Goal: Information Seeking & Learning: Learn about a topic

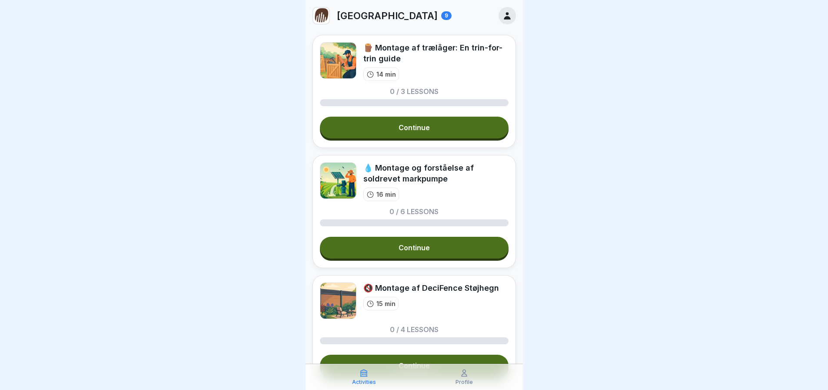
click at [411, 130] on link "Continue" at bounding box center [414, 128] width 189 height 22
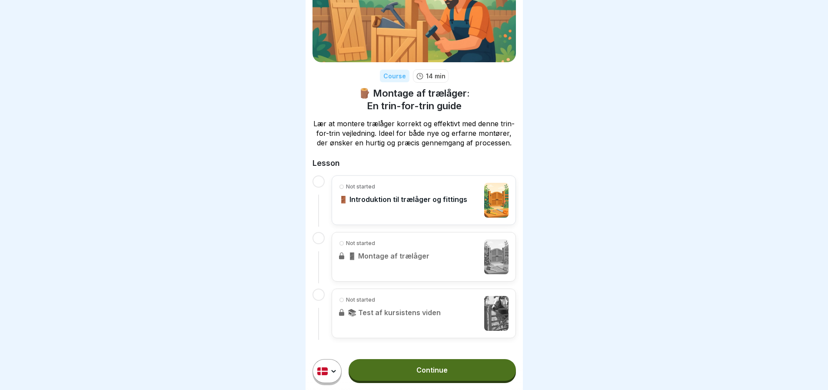
scroll to position [62, 0]
click at [428, 375] on link "Continue" at bounding box center [432, 370] width 167 height 22
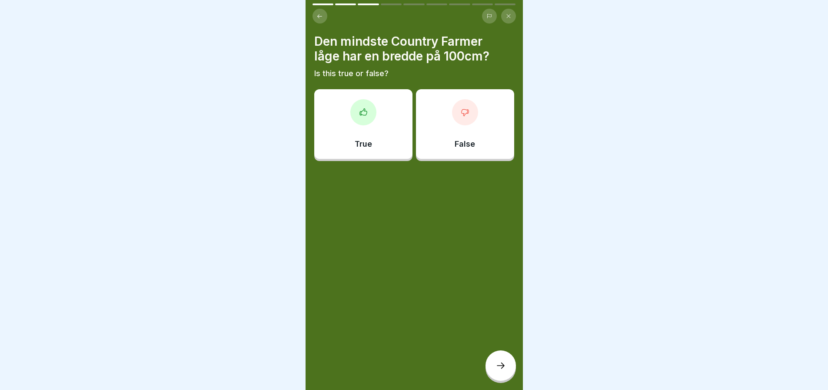
click at [500, 371] on icon at bounding box center [501, 365] width 10 height 10
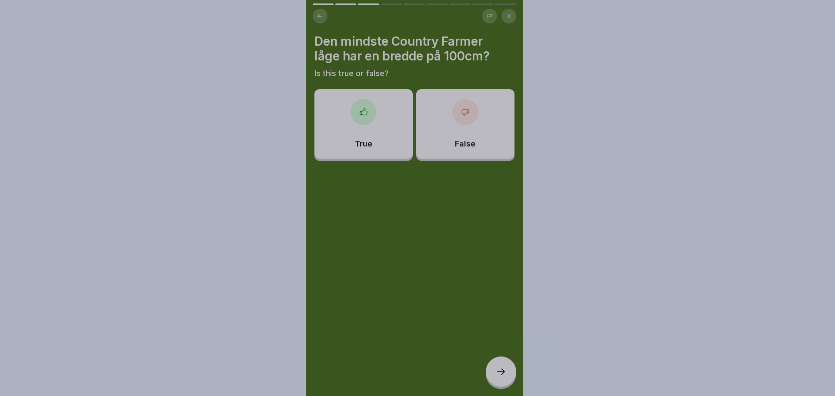
click at [382, 117] on div at bounding box center [417, 198] width 835 height 396
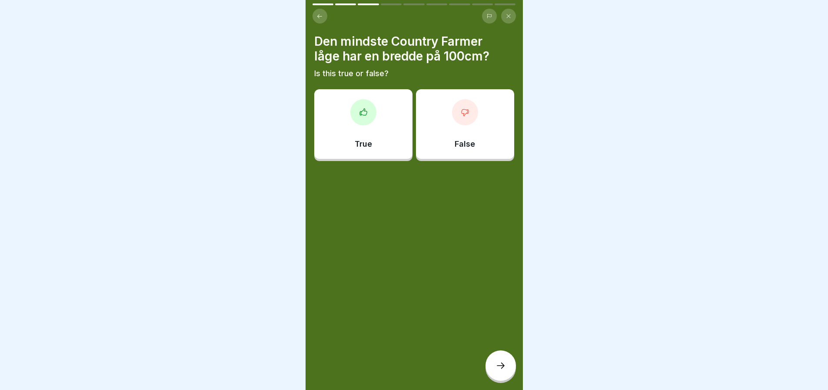
click at [384, 127] on div "True" at bounding box center [363, 124] width 98 height 70
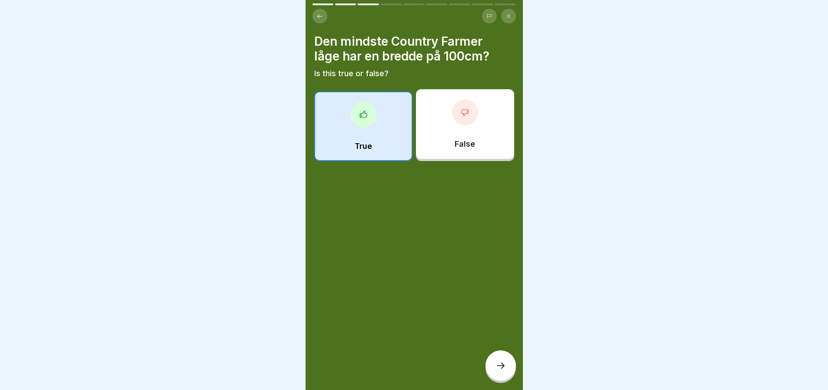
click at [498, 371] on icon at bounding box center [501, 365] width 10 height 10
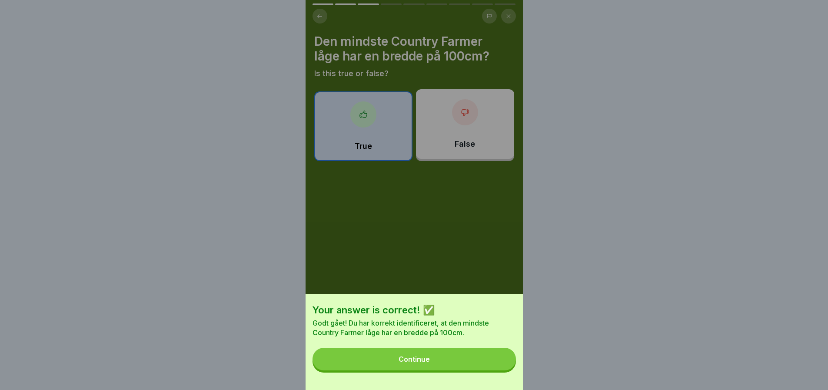
click at [430, 363] on div "Continue" at bounding box center [414, 359] width 31 height 8
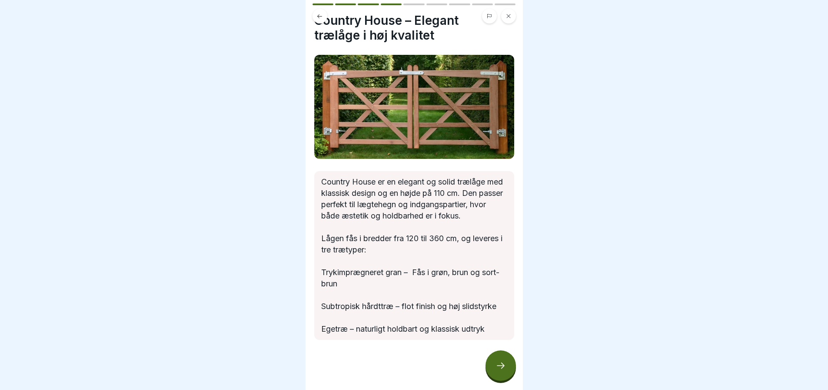
scroll to position [31, 0]
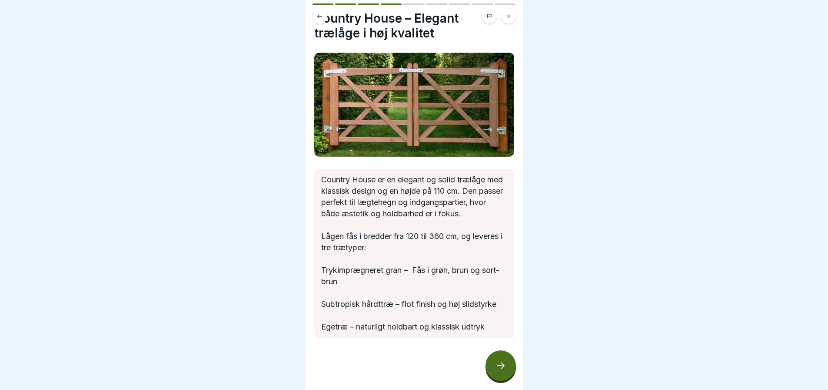
click at [509, 371] on div at bounding box center [501, 365] width 30 height 30
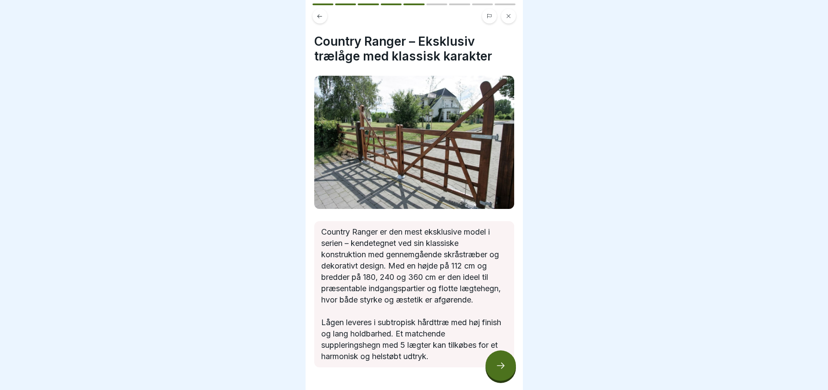
click at [507, 371] on div at bounding box center [501, 365] width 30 height 30
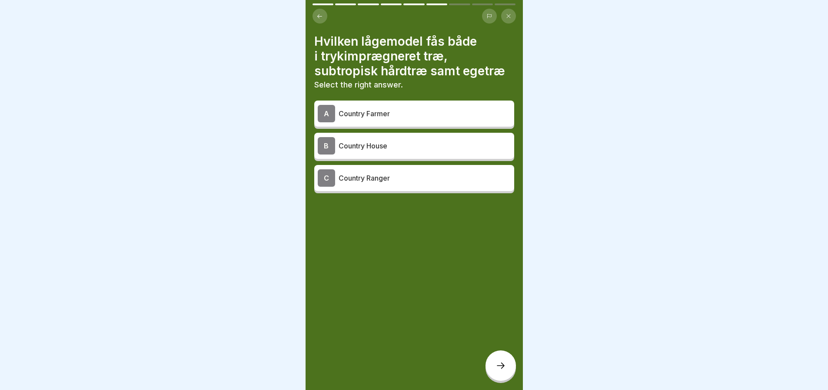
click at [376, 149] on p "Country House" at bounding box center [425, 145] width 172 height 10
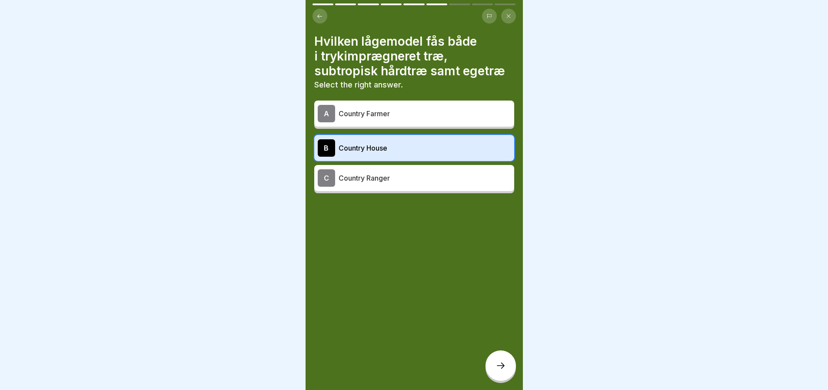
click at [499, 371] on icon at bounding box center [501, 365] width 10 height 10
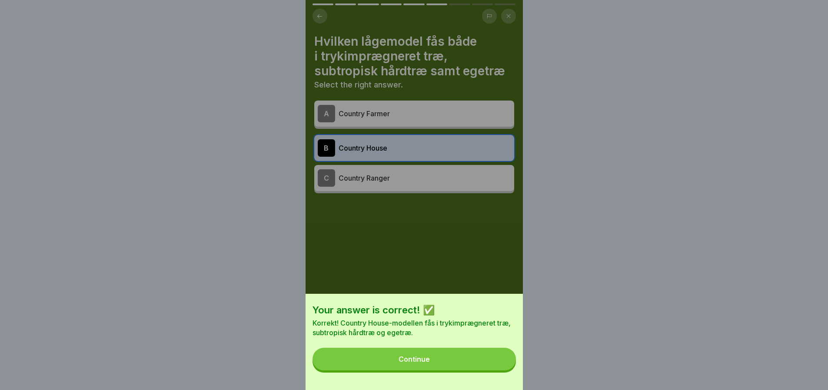
click at [447, 363] on button "Continue" at bounding box center [415, 358] width 204 height 23
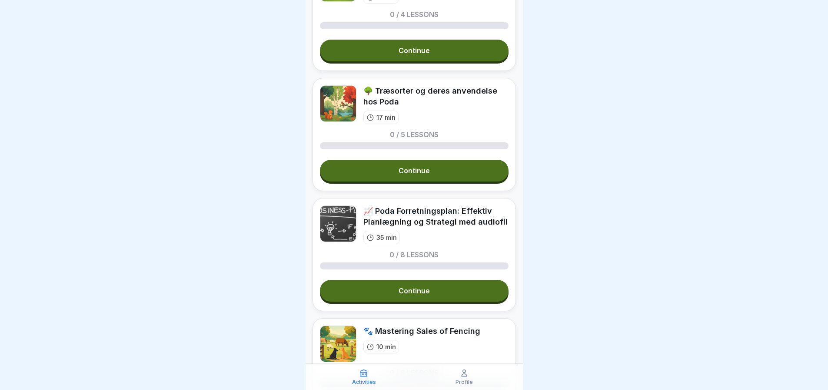
scroll to position [478, 0]
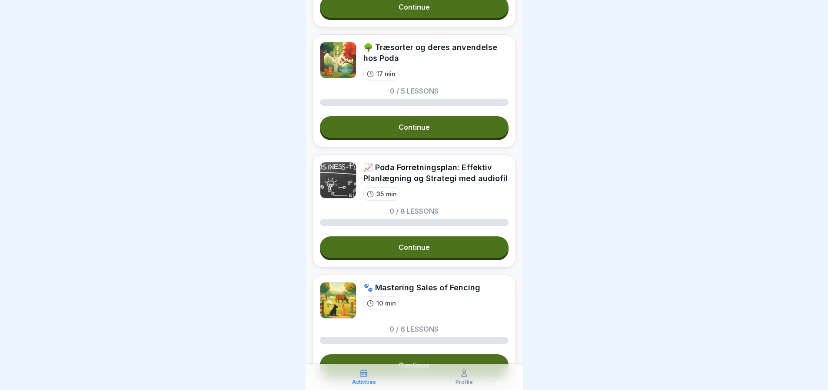
click at [414, 257] on link "Continue" at bounding box center [414, 247] width 189 height 22
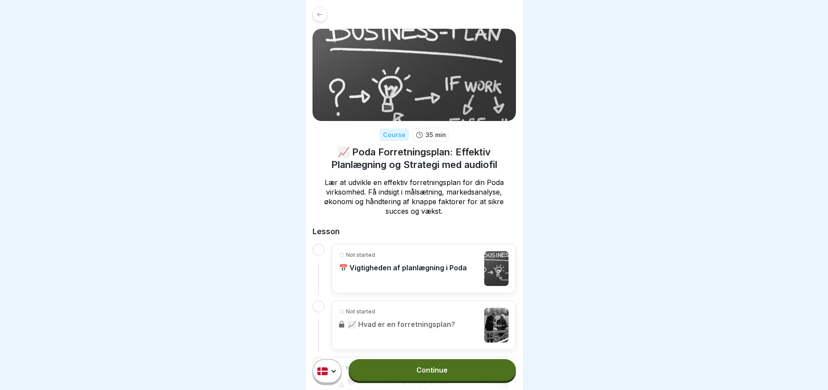
click at [426, 335] on div "Not started 📈 Hvad er en forretningsplan?" at bounding box center [424, 325] width 184 height 50
click at [416, 378] on link "Continue" at bounding box center [432, 370] width 167 height 22
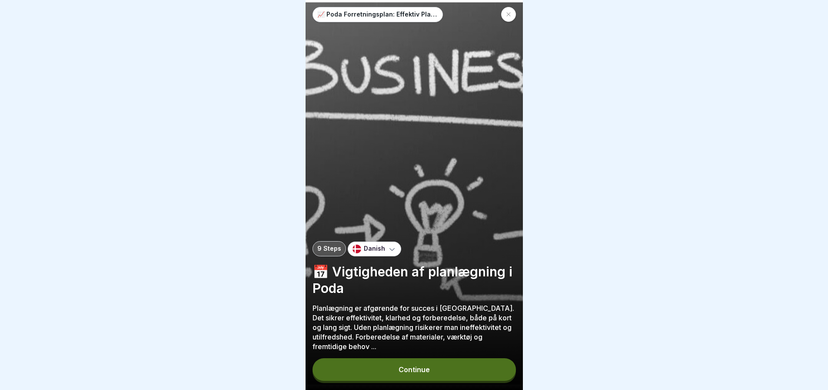
click at [428, 373] on div "Continue" at bounding box center [414, 369] width 31 height 8
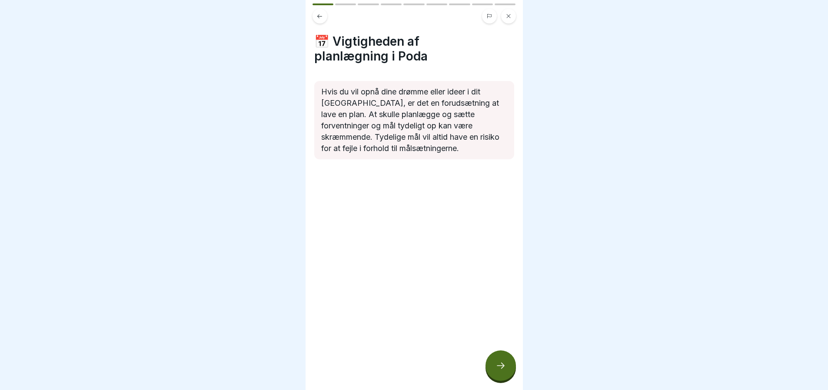
click at [500, 371] on icon at bounding box center [501, 365] width 10 height 10
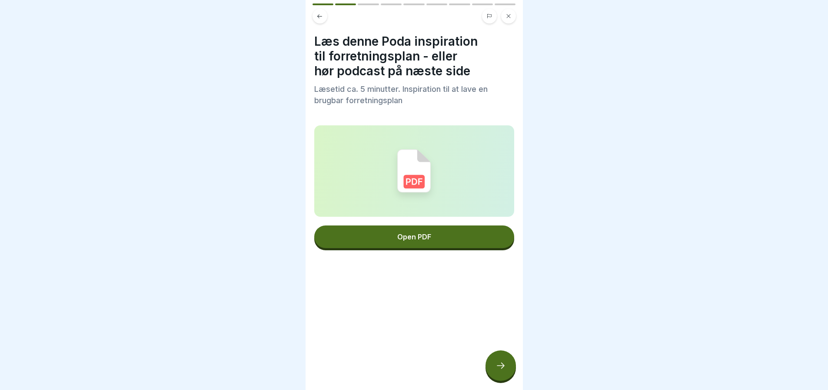
click at [413, 238] on div "Open PDF" at bounding box center [414, 237] width 34 height 8
click at [501, 363] on icon at bounding box center [501, 365] width 10 height 10
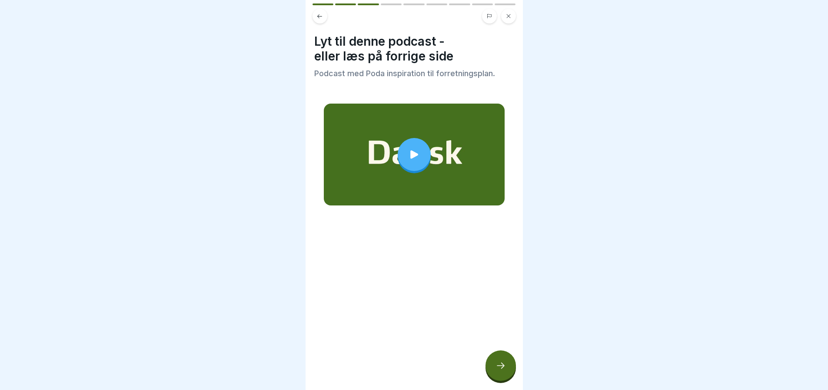
click at [411, 150] on icon at bounding box center [415, 154] width 8 height 8
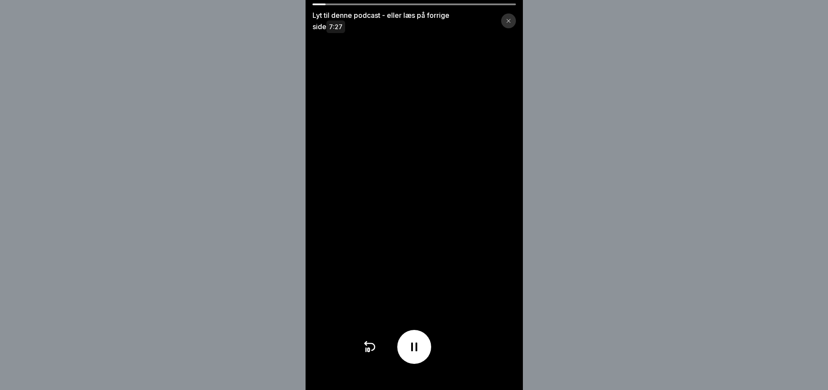
click at [431, 4] on div at bounding box center [415, 4] width 204 height 2
click at [447, 4] on div at bounding box center [415, 4] width 204 height 2
click at [448, 4] on div at bounding box center [415, 4] width 204 height 2
click at [416, 349] on icon at bounding box center [414, 346] width 6 height 9
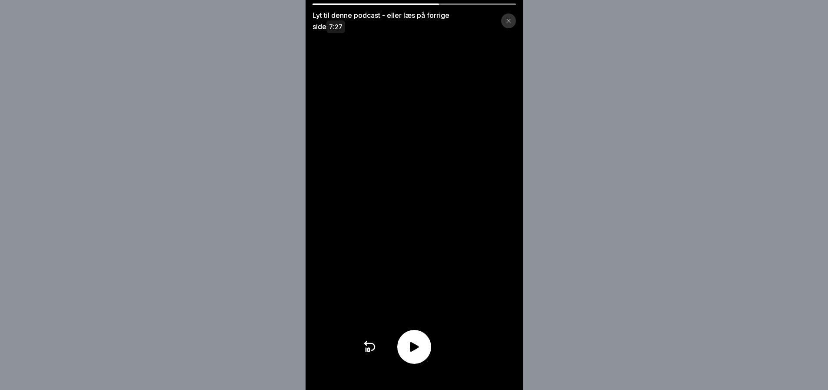
click at [511, 22] on icon at bounding box center [509, 21] width 4 height 4
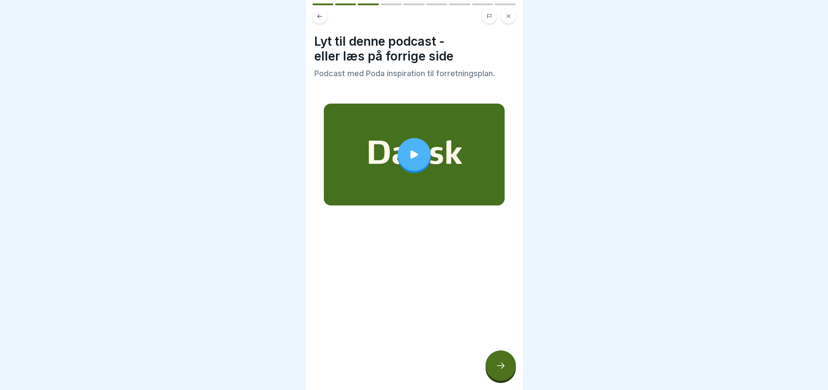
click at [501, 368] on icon at bounding box center [501, 365] width 10 height 10
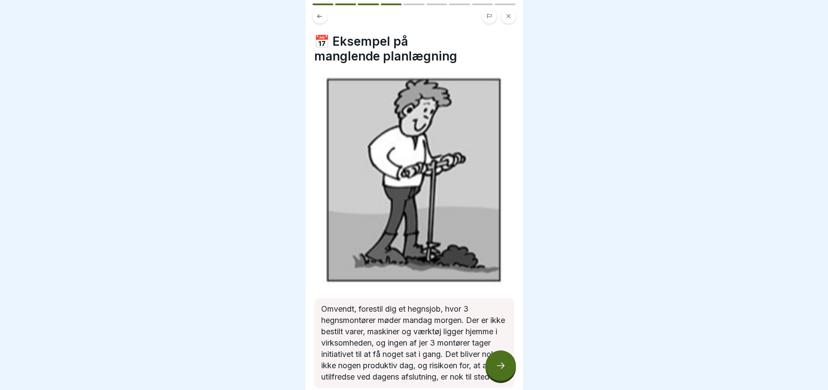
click at [500, 365] on icon at bounding box center [501, 365] width 10 height 10
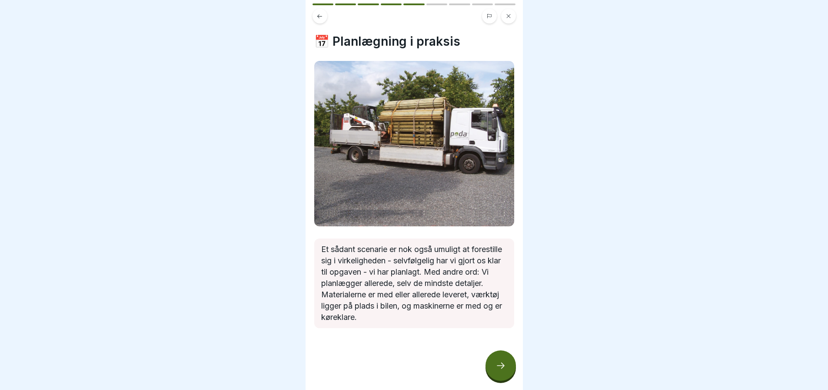
click at [500, 365] on icon at bounding box center [501, 365] width 10 height 10
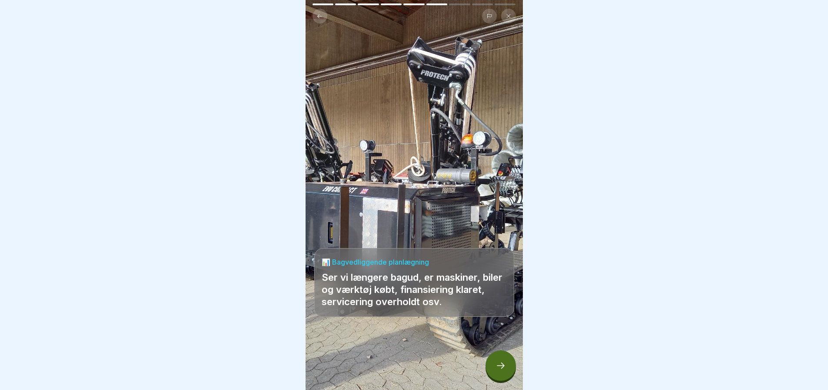
click at [500, 365] on icon at bounding box center [501, 365] width 10 height 10
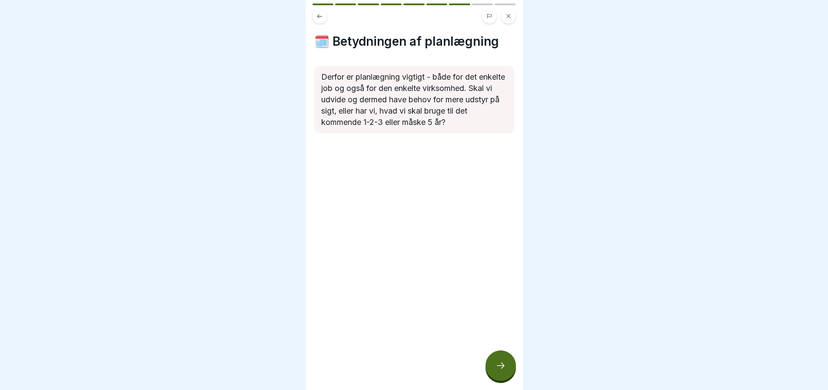
click at [500, 365] on icon at bounding box center [501, 365] width 10 height 10
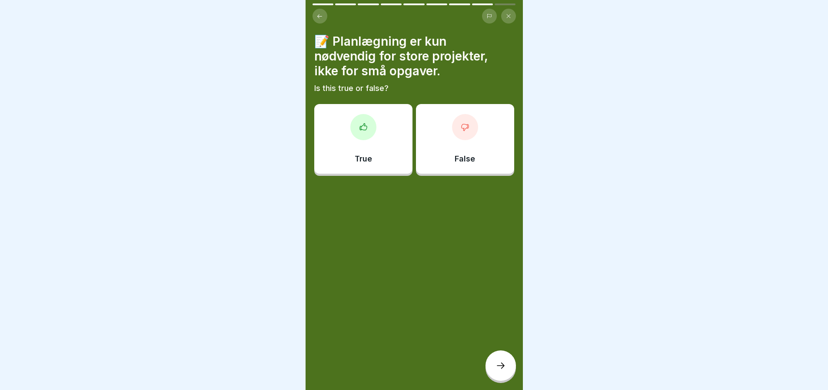
click at [463, 124] on icon at bounding box center [464, 127] width 7 height 7
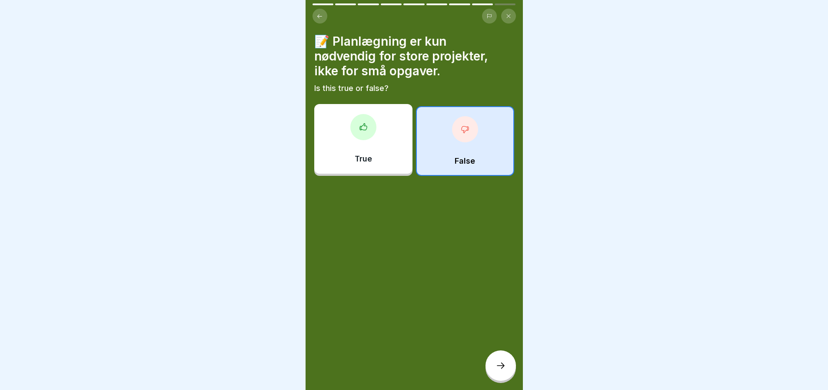
click at [498, 363] on icon at bounding box center [501, 365] width 10 height 10
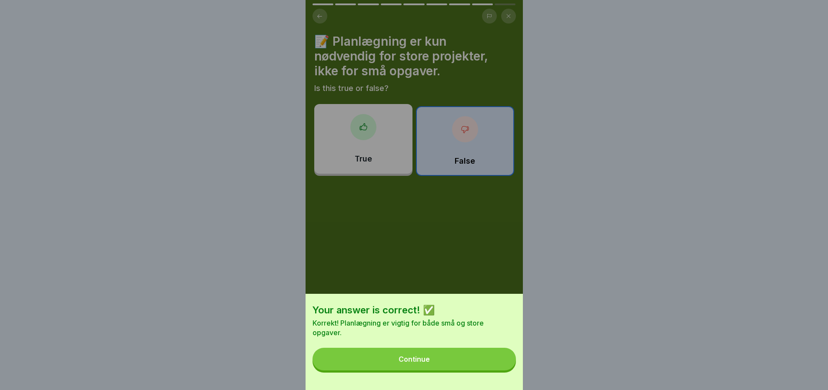
click at [473, 366] on button "Continue" at bounding box center [415, 358] width 204 height 23
